Goal: Information Seeking & Learning: Learn about a topic

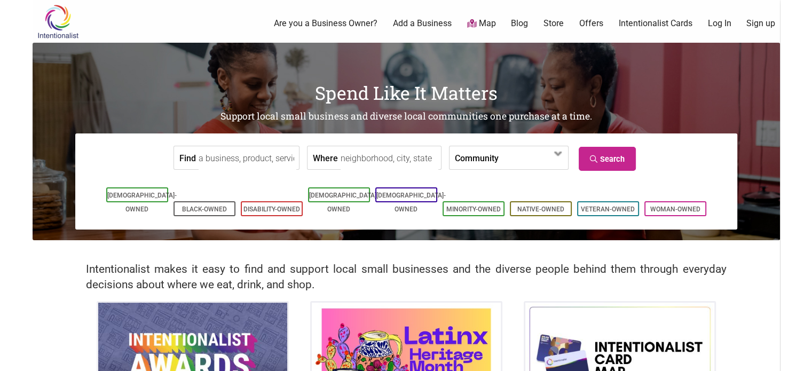
click at [377, 156] on input "Where" at bounding box center [390, 158] width 98 height 24
type input "san francisco"
click at [606, 148] on link "Search" at bounding box center [607, 159] width 57 height 24
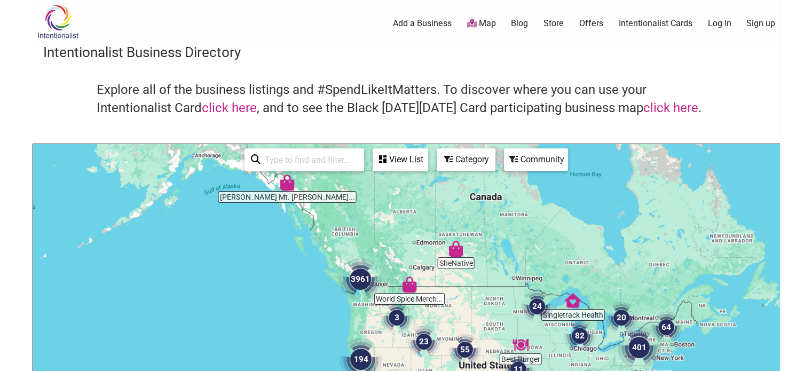
click at [395, 160] on div "View List" at bounding box center [400, 159] width 53 height 20
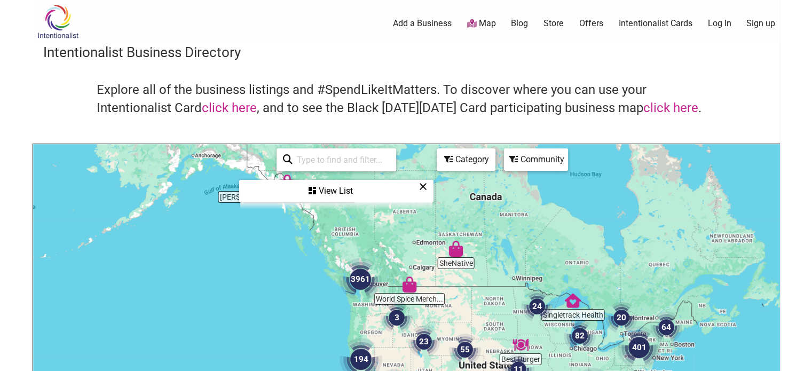
click at [343, 157] on input "search" at bounding box center [341, 159] width 97 height 21
click at [344, 190] on div "View List" at bounding box center [336, 191] width 192 height 20
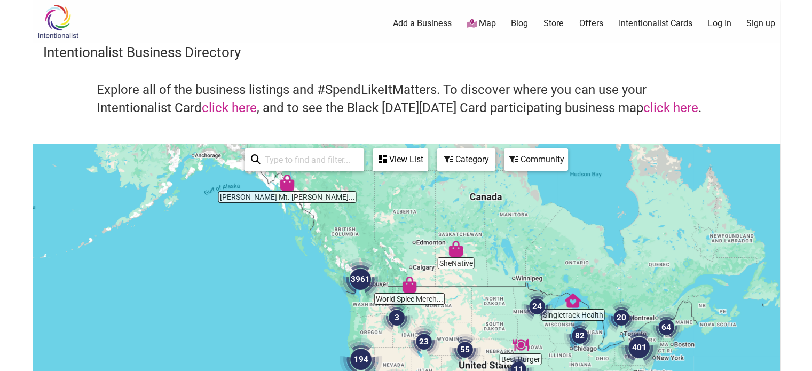
click at [452, 158] on icon at bounding box center [448, 159] width 9 height 9
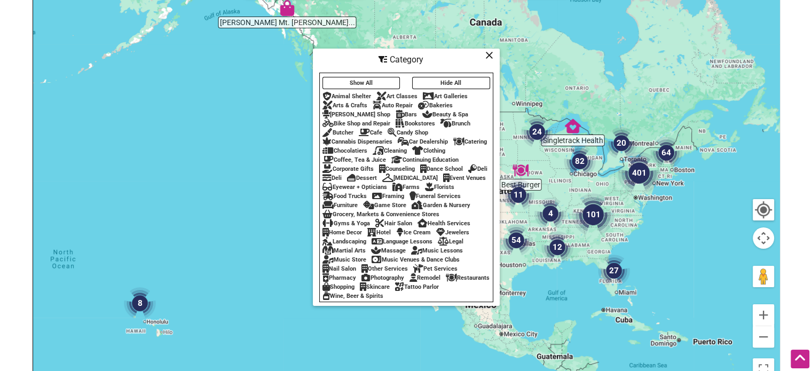
scroll to position [173, 0]
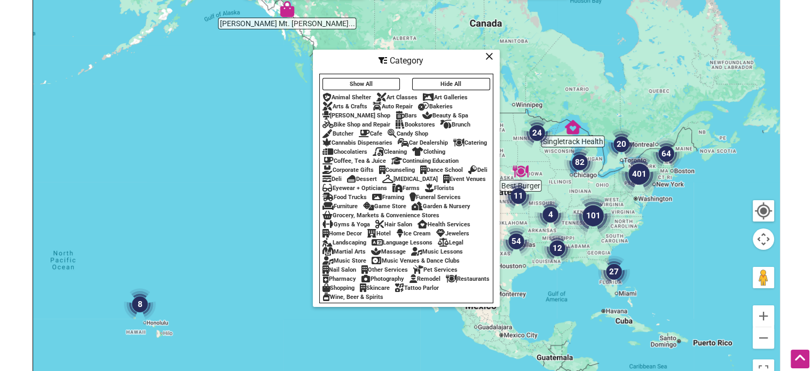
click at [491, 56] on icon at bounding box center [489, 56] width 8 height 1
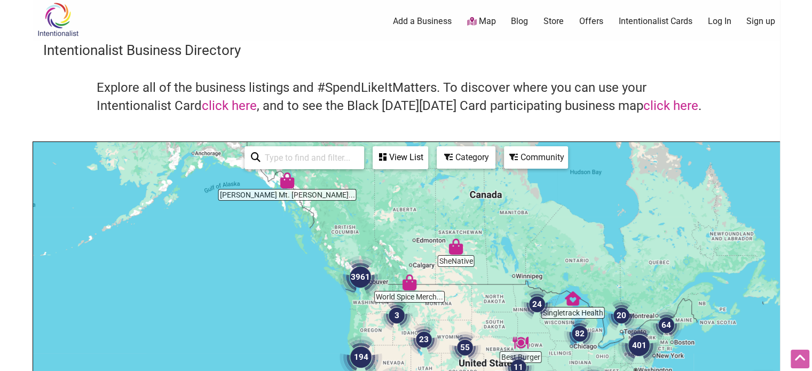
scroll to position [0, 0]
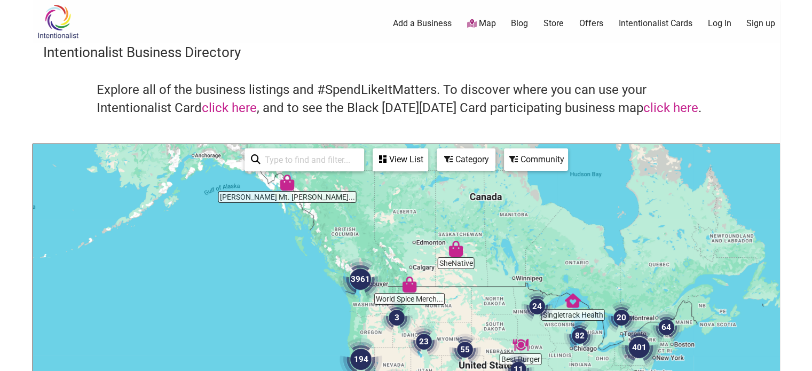
click at [461, 157] on div "Category" at bounding box center [466, 159] width 57 height 20
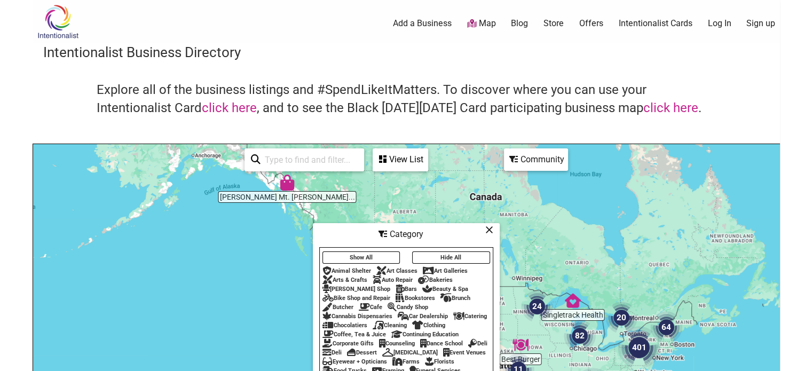
click at [533, 153] on div "Community" at bounding box center [536, 159] width 62 height 20
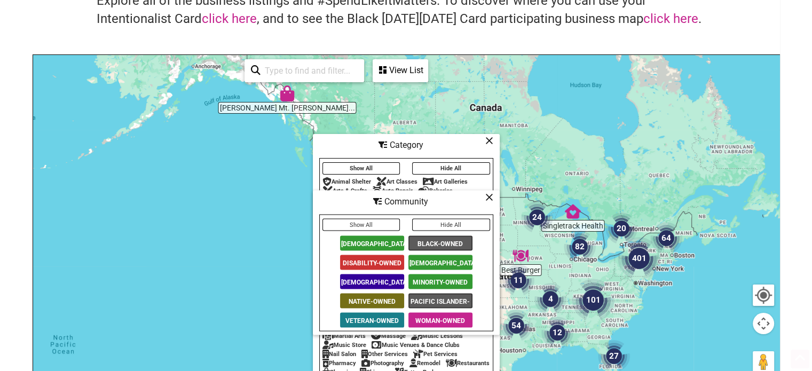
scroll to position [93, 0]
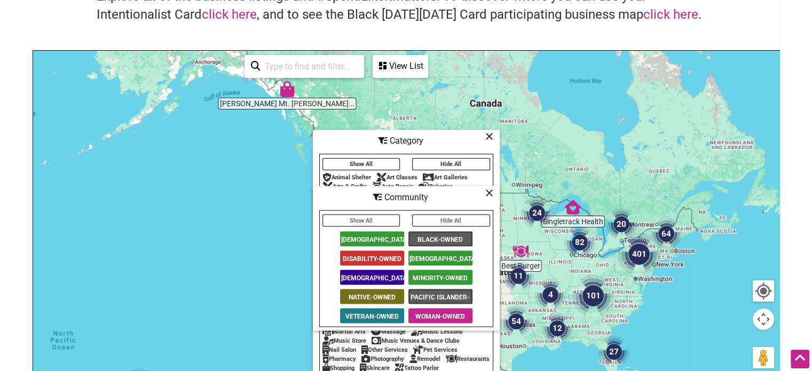
click at [431, 313] on span "Woman-Owned" at bounding box center [440, 316] width 64 height 15
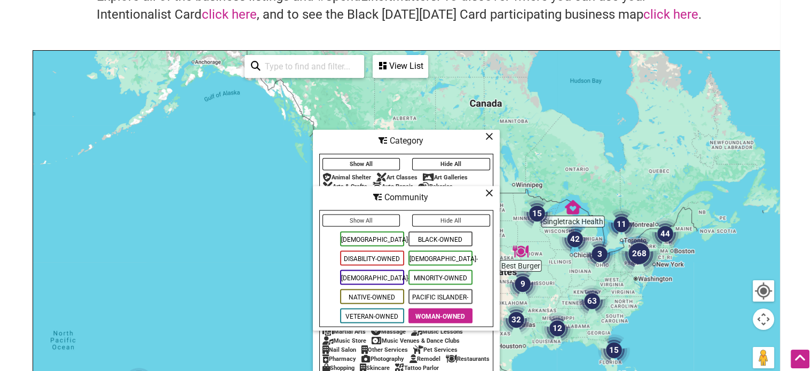
click at [380, 221] on button "Show All" at bounding box center [361, 221] width 78 height 12
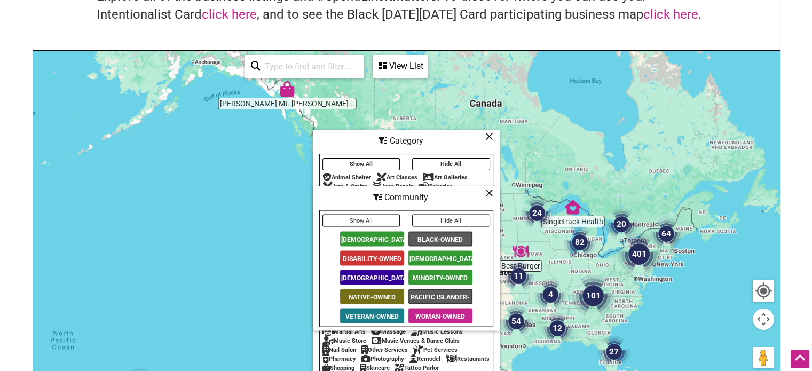
click at [441, 321] on span "Woman-Owned" at bounding box center [440, 316] width 64 height 15
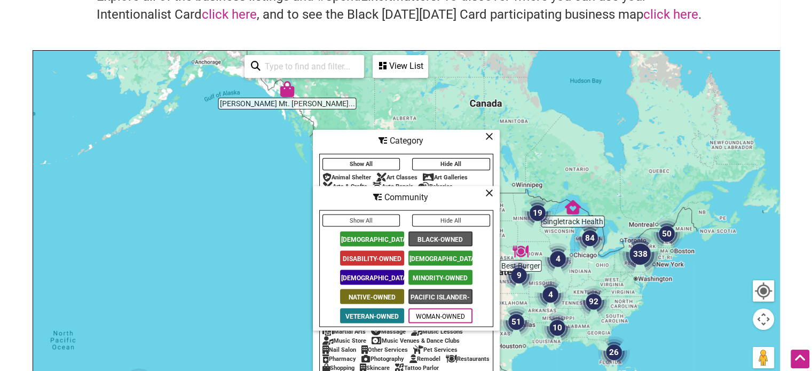
click at [487, 193] on icon at bounding box center [489, 193] width 8 height 1
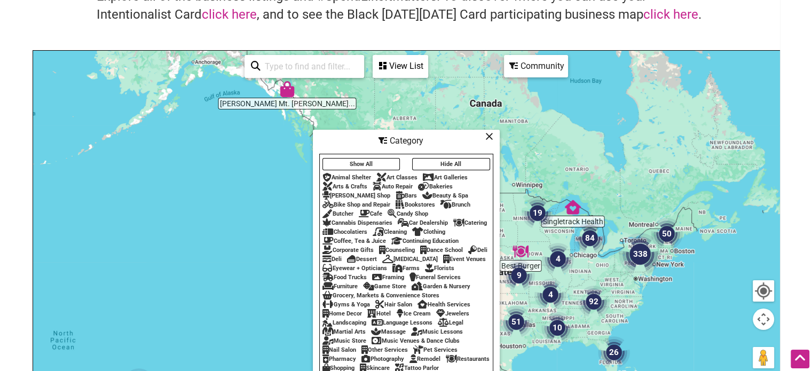
click at [492, 136] on icon at bounding box center [489, 136] width 8 height 1
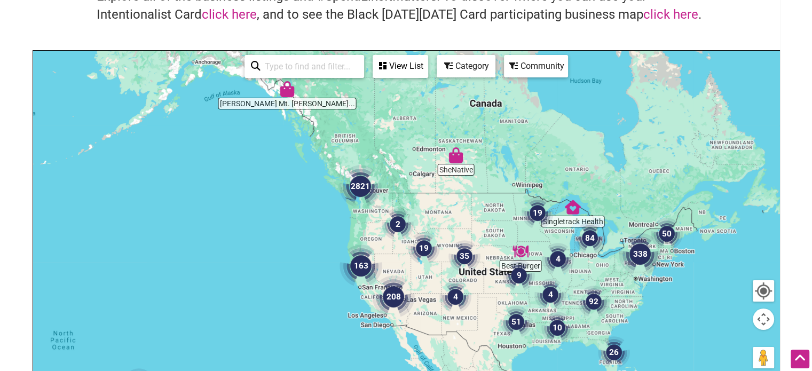
click at [337, 275] on div at bounding box center [406, 258] width 746 height 415
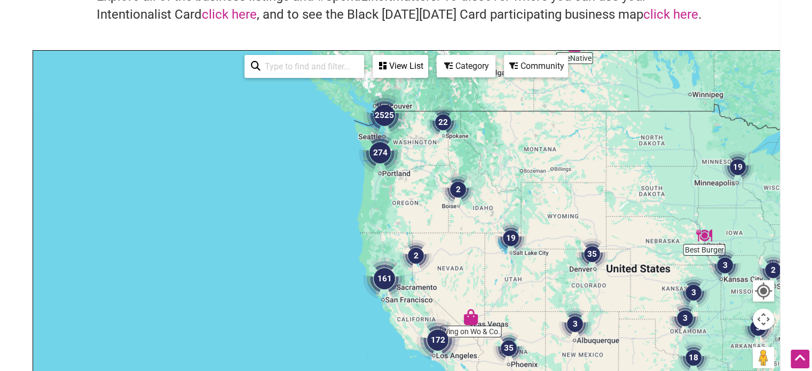
click at [337, 275] on div at bounding box center [406, 258] width 746 height 415
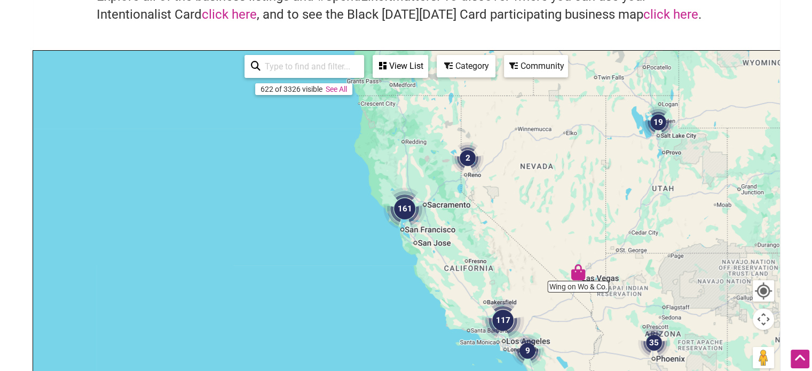
drag, startPoint x: 464, startPoint y: 294, endPoint x: 430, endPoint y: 177, distance: 121.8
click at [430, 177] on div at bounding box center [406, 258] width 746 height 415
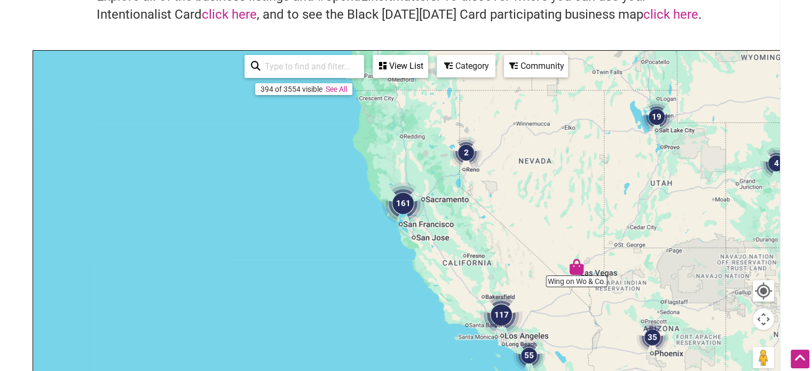
click at [363, 198] on div at bounding box center [406, 258] width 746 height 415
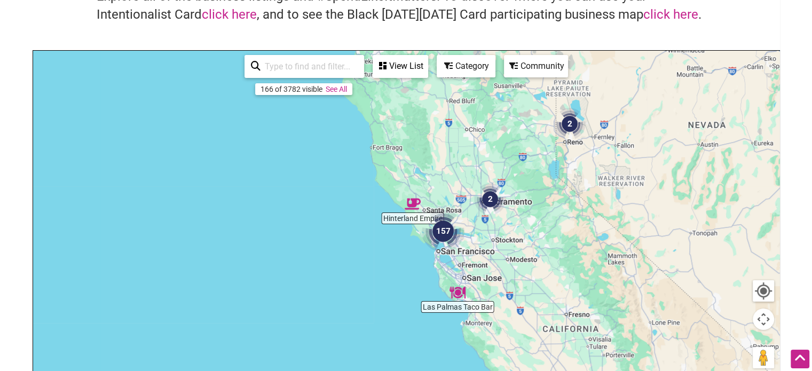
click at [401, 240] on div at bounding box center [406, 258] width 746 height 415
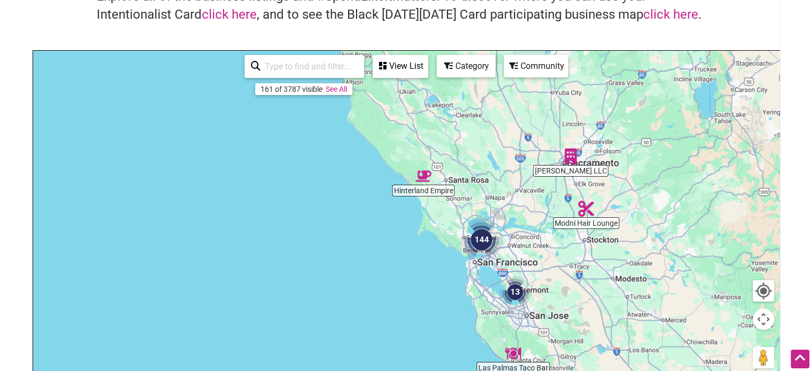
click at [447, 260] on div at bounding box center [406, 258] width 746 height 415
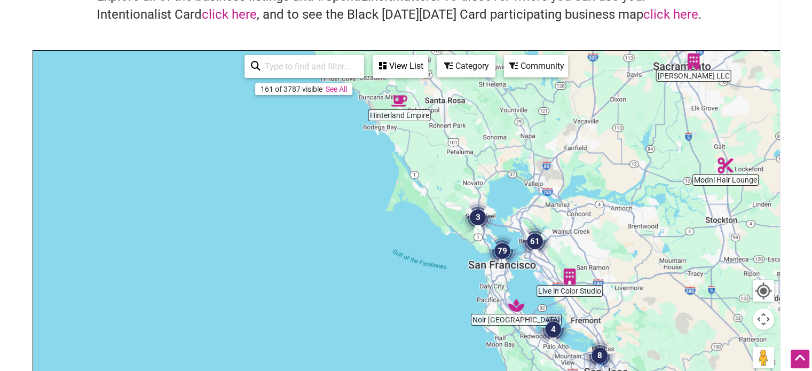
click at [457, 258] on div at bounding box center [406, 258] width 746 height 415
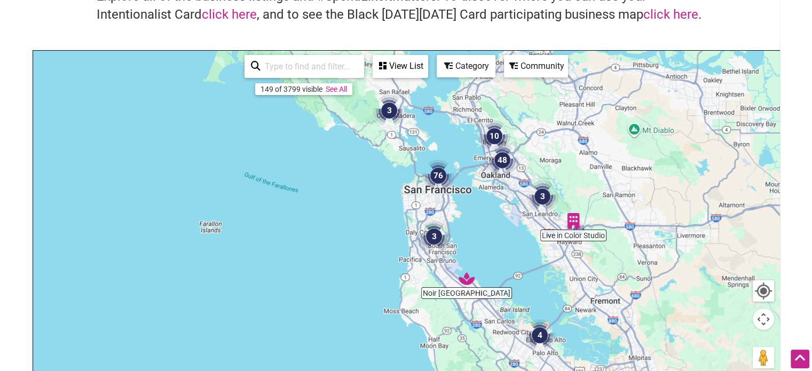
drag, startPoint x: 447, startPoint y: 251, endPoint x: 315, endPoint y: 153, distance: 164.0
click at [315, 153] on div at bounding box center [406, 258] width 746 height 415
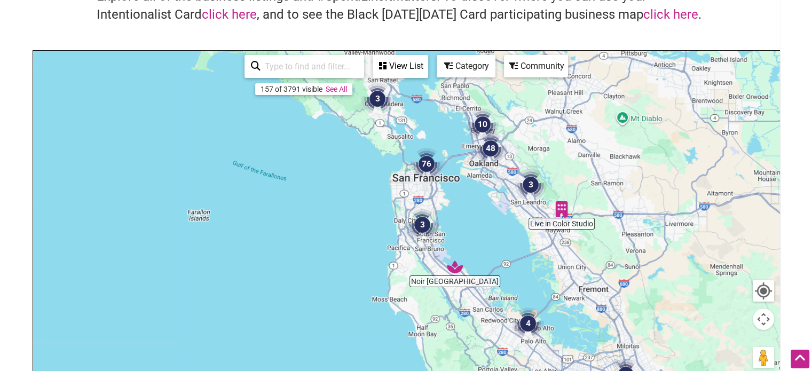
click at [365, 164] on div at bounding box center [406, 258] width 746 height 415
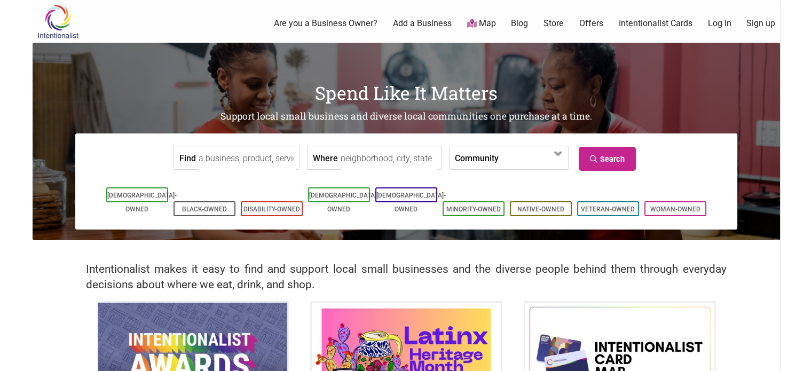
scroll to position [325, 0]
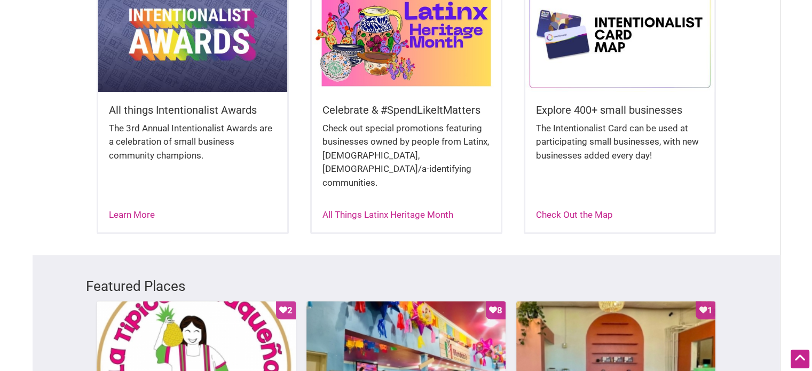
click at [776, 139] on div "All things Intentionalist Awards The 3rd Annual Intentionalist Awards are a cel…" at bounding box center [406, 116] width 747 height 279
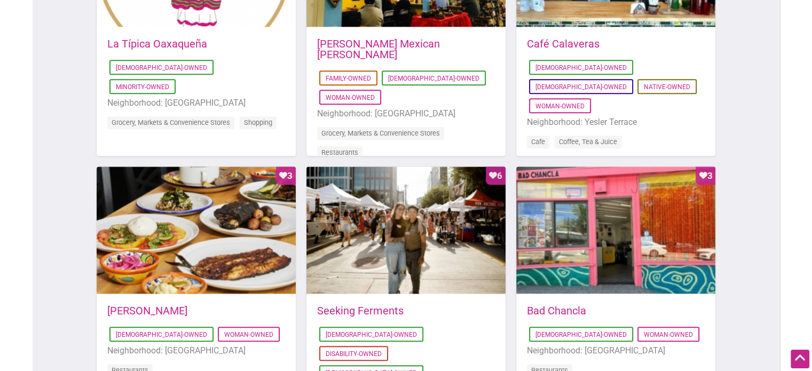
scroll to position [0, 0]
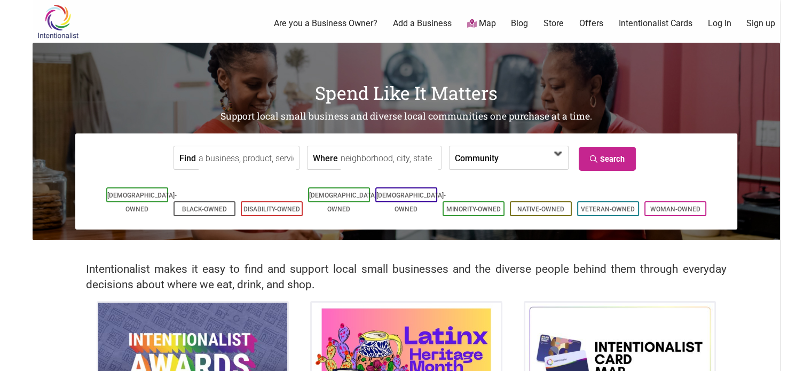
click at [508, 155] on span at bounding box center [529, 158] width 46 height 18
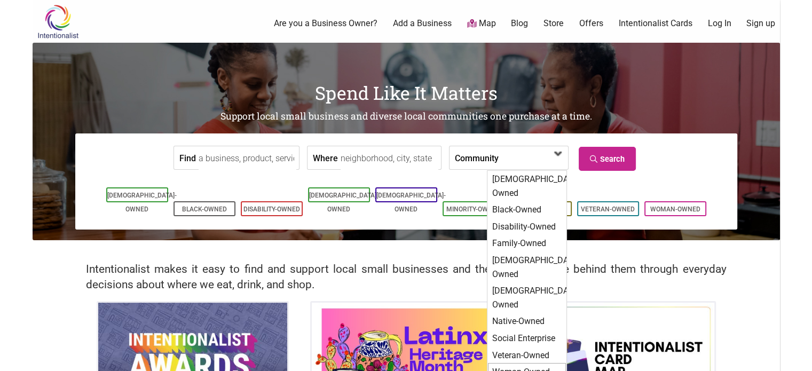
click at [508, 363] on div "Woman-Owned" at bounding box center [527, 372] width 78 height 18
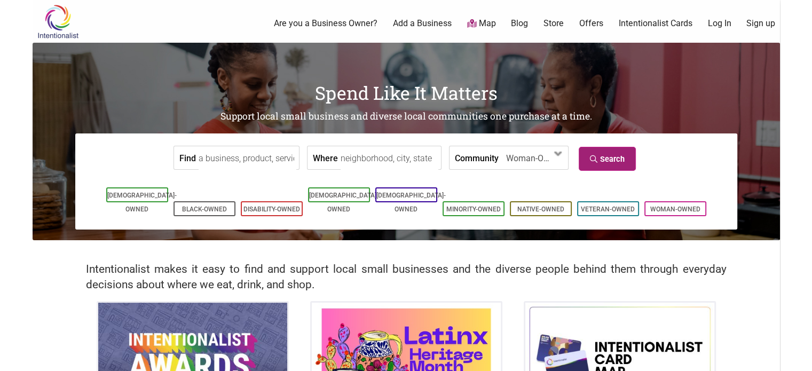
click at [618, 155] on link "Search" at bounding box center [607, 159] width 57 height 24
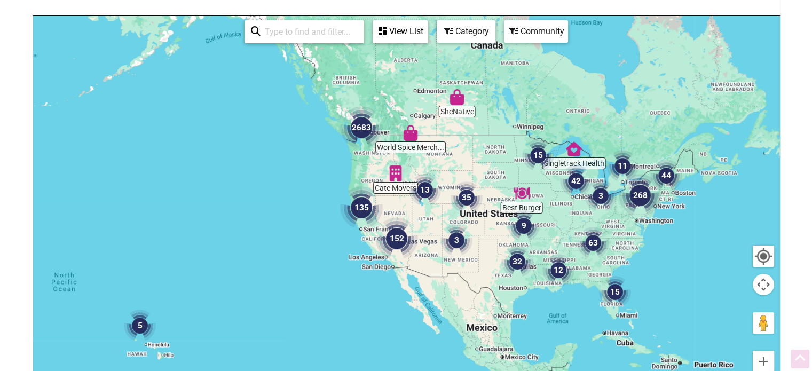
scroll to position [152, 0]
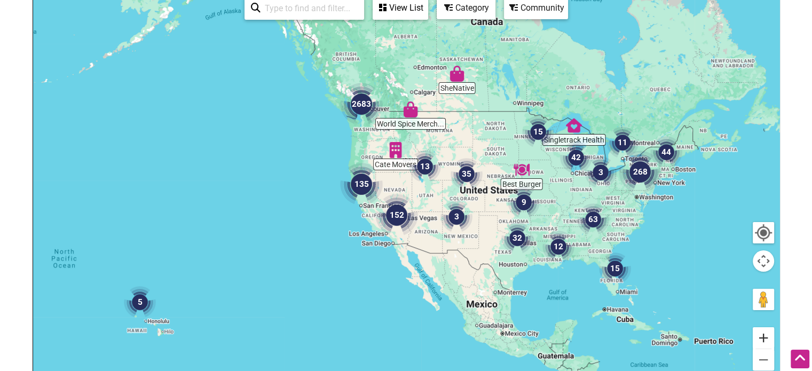
click at [762, 333] on button "Zoom in" at bounding box center [763, 337] width 21 height 21
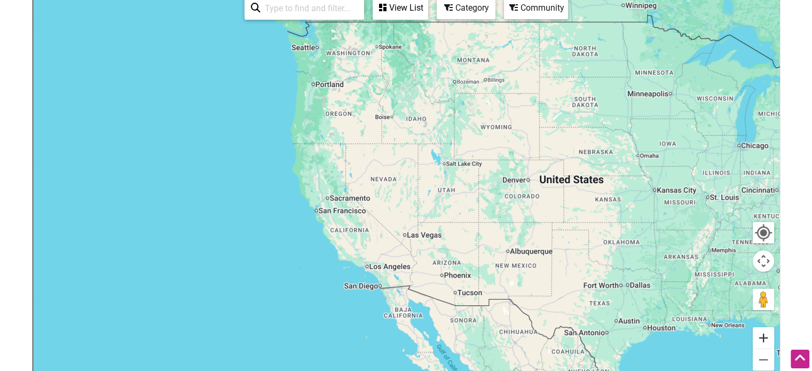
click at [762, 333] on button "Zoom in" at bounding box center [763, 337] width 21 height 21
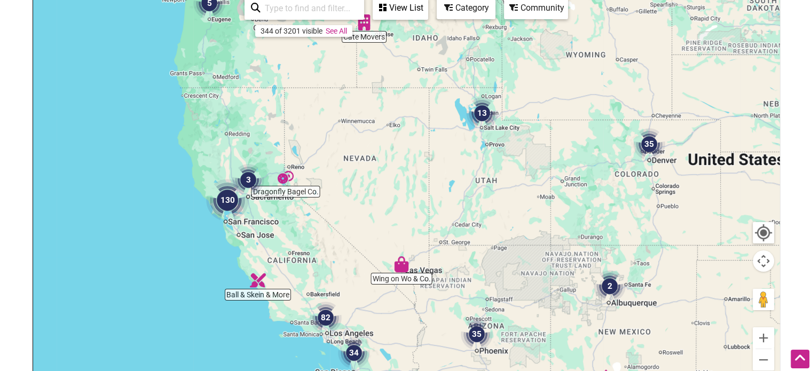
click at [189, 195] on div at bounding box center [406, 200] width 746 height 415
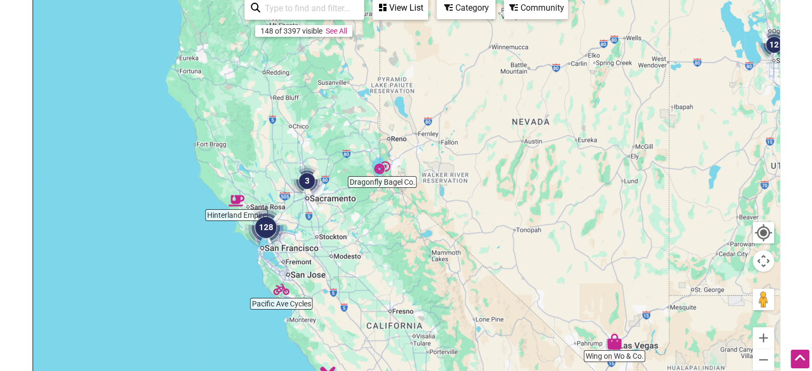
click at [209, 230] on div at bounding box center [406, 200] width 746 height 415
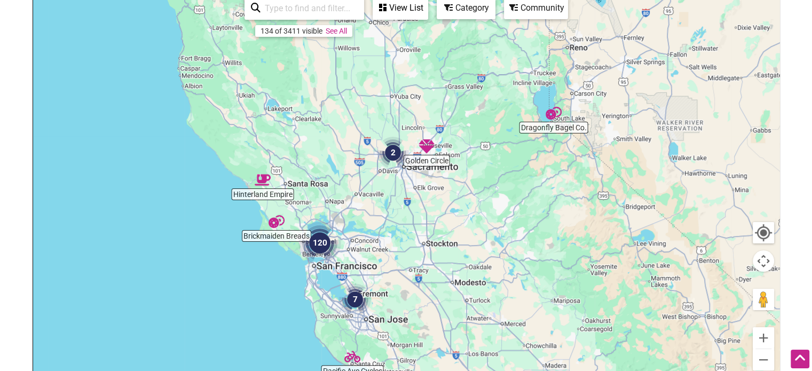
click at [257, 264] on div at bounding box center [406, 200] width 746 height 415
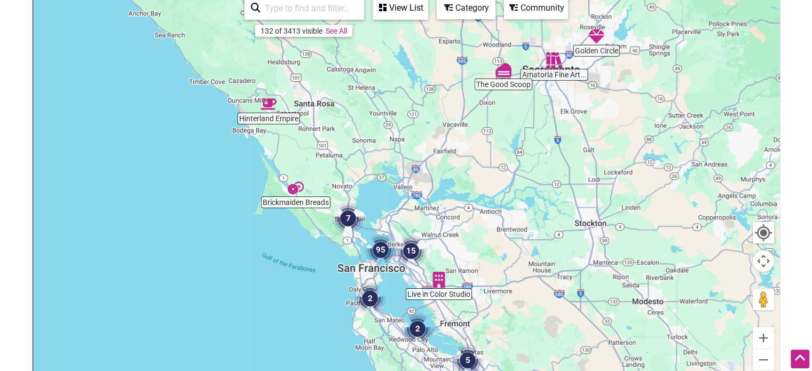
click at [265, 239] on div at bounding box center [406, 200] width 746 height 415
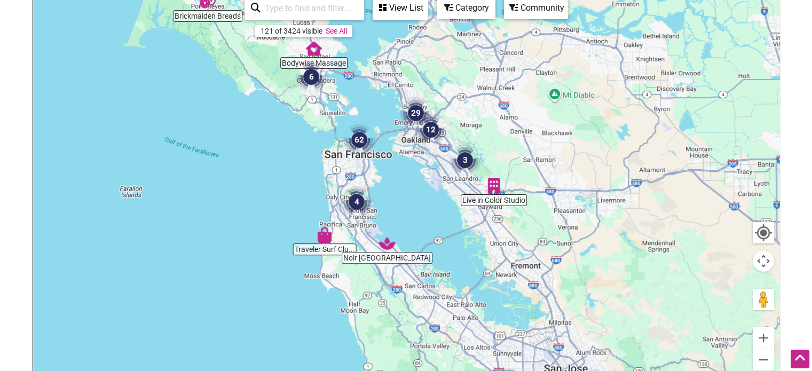
drag, startPoint x: 396, startPoint y: 263, endPoint x: 245, endPoint y: 101, distance: 221.7
click at [245, 101] on div at bounding box center [406, 200] width 746 height 415
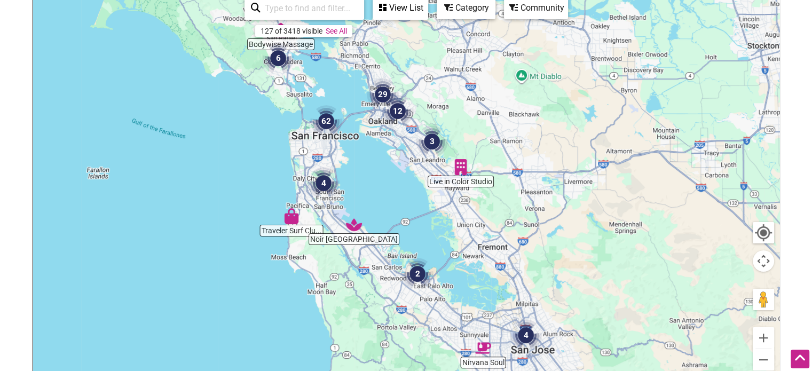
click at [278, 111] on div at bounding box center [406, 200] width 746 height 415
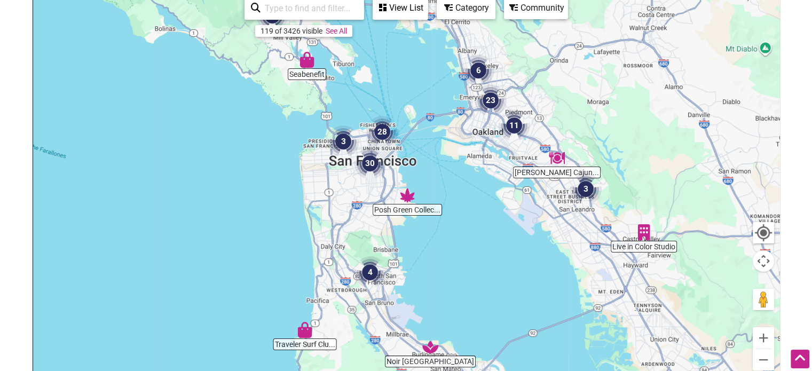
click at [243, 125] on div at bounding box center [406, 200] width 746 height 415
click at [291, 138] on div at bounding box center [406, 200] width 746 height 415
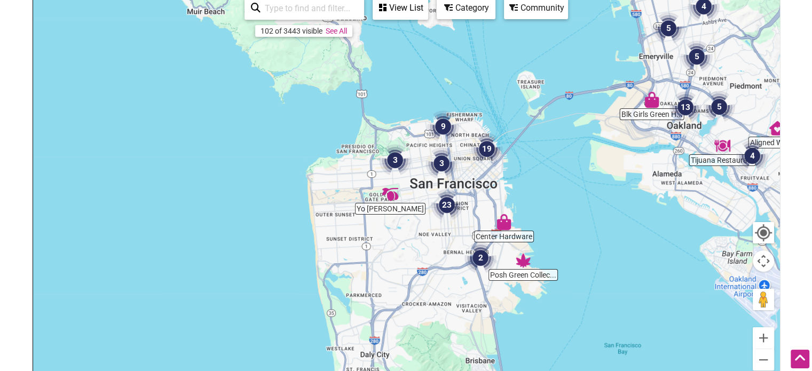
click at [448, 202] on img "23" at bounding box center [447, 205] width 32 height 32
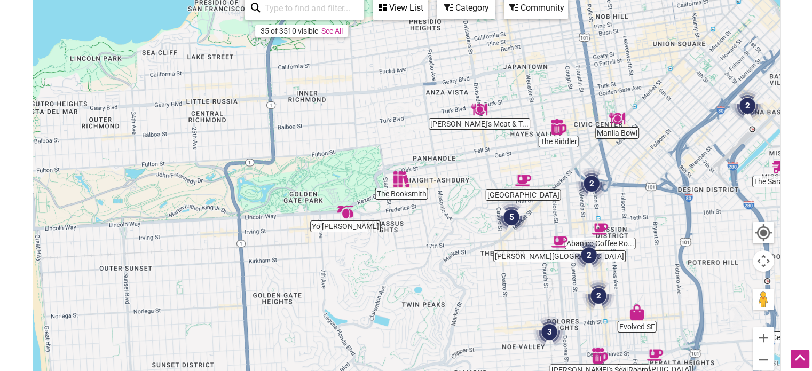
drag, startPoint x: 251, startPoint y: 132, endPoint x: 329, endPoint y: 290, distance: 176.7
click at [329, 290] on div "To navigate, press the arrow keys." at bounding box center [406, 200] width 746 height 415
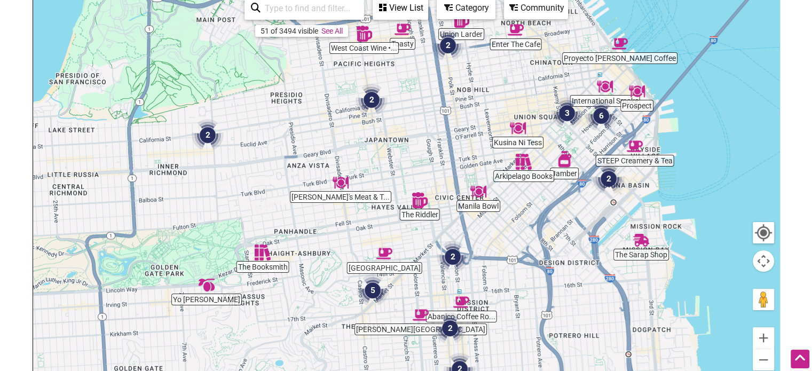
click at [522, 174] on div "To navigate, press the arrow keys." at bounding box center [406, 200] width 746 height 415
click at [521, 166] on img "Arkipelago Books" at bounding box center [524, 162] width 16 height 16
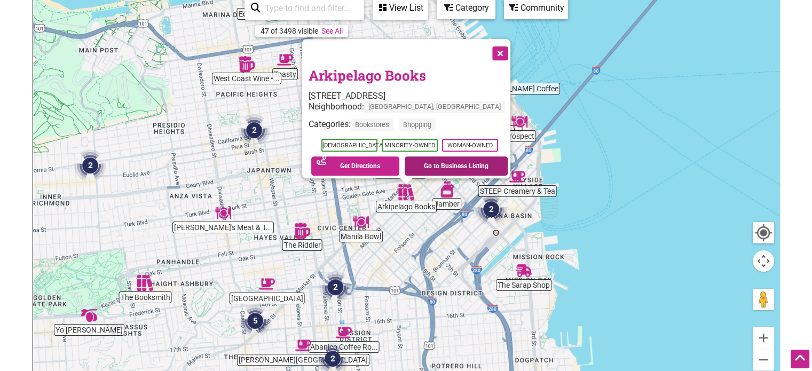
click at [440, 163] on link "Go to Business Listing" at bounding box center [456, 165] width 103 height 19
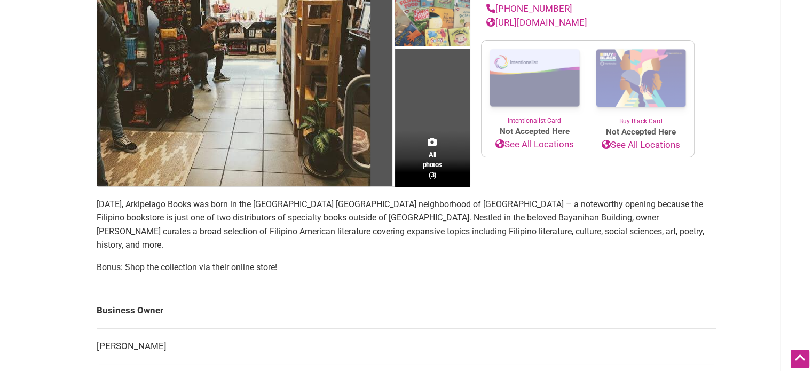
scroll to position [175, 0]
